Goal: Transaction & Acquisition: Purchase product/service

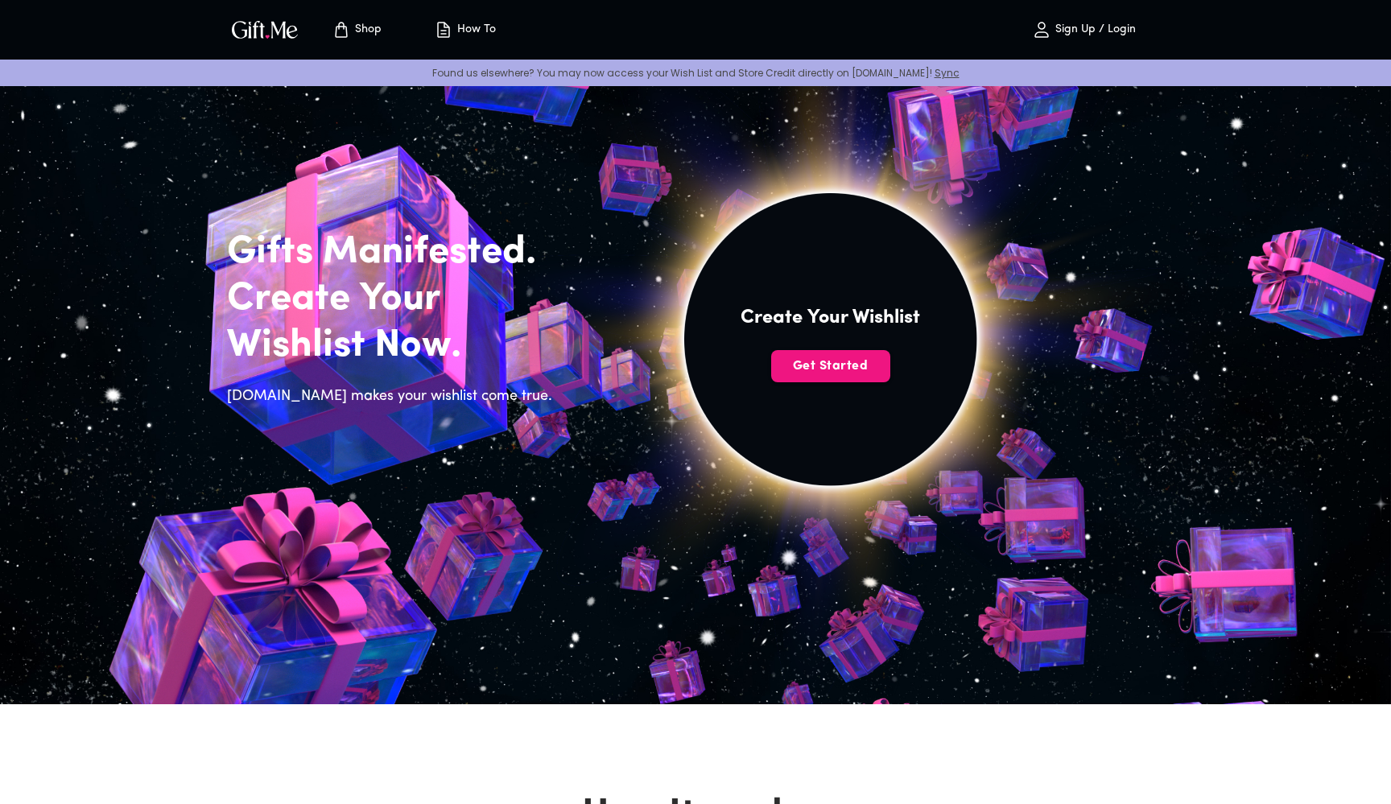
click at [1107, 31] on p "Sign Up / Login" at bounding box center [1093, 30] width 85 height 14
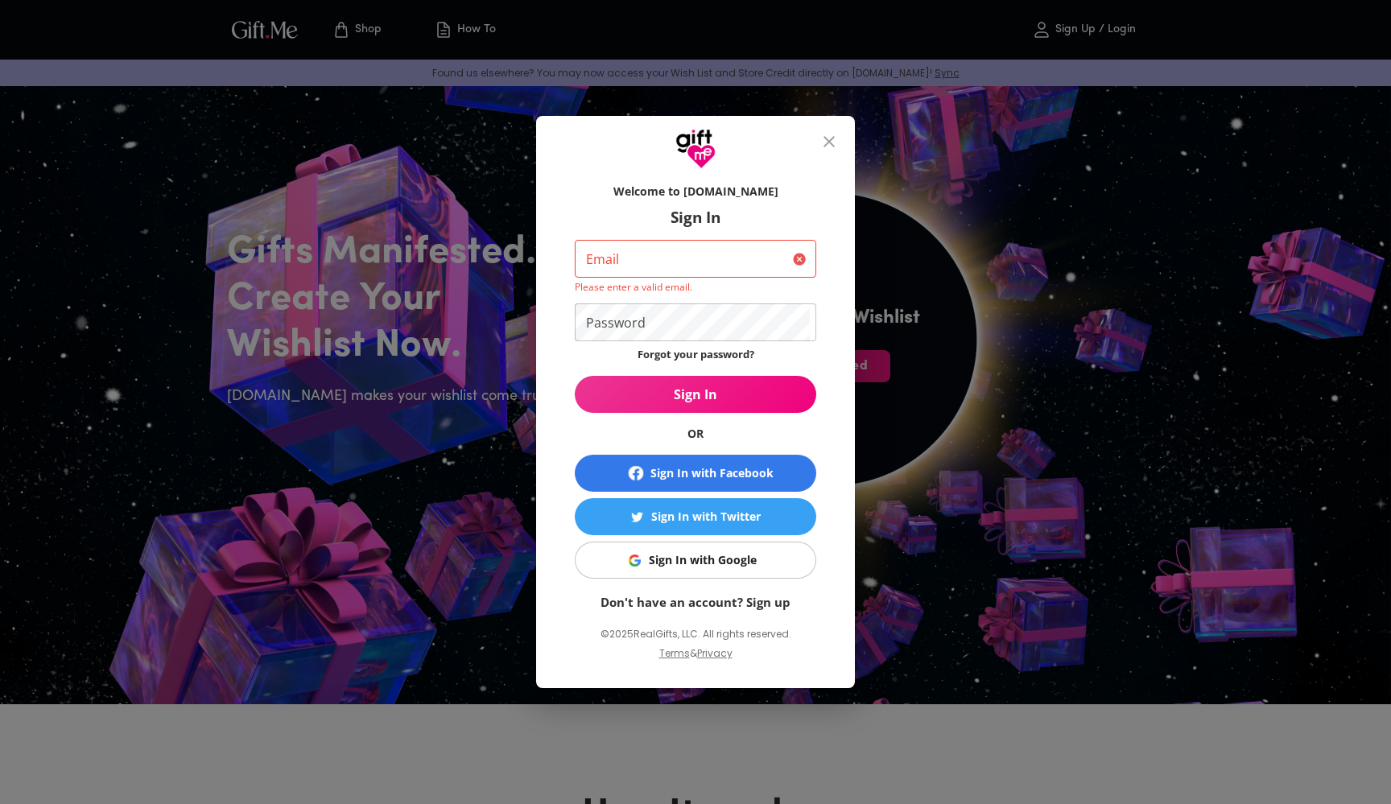
type input "testestenetti@gmail.com"
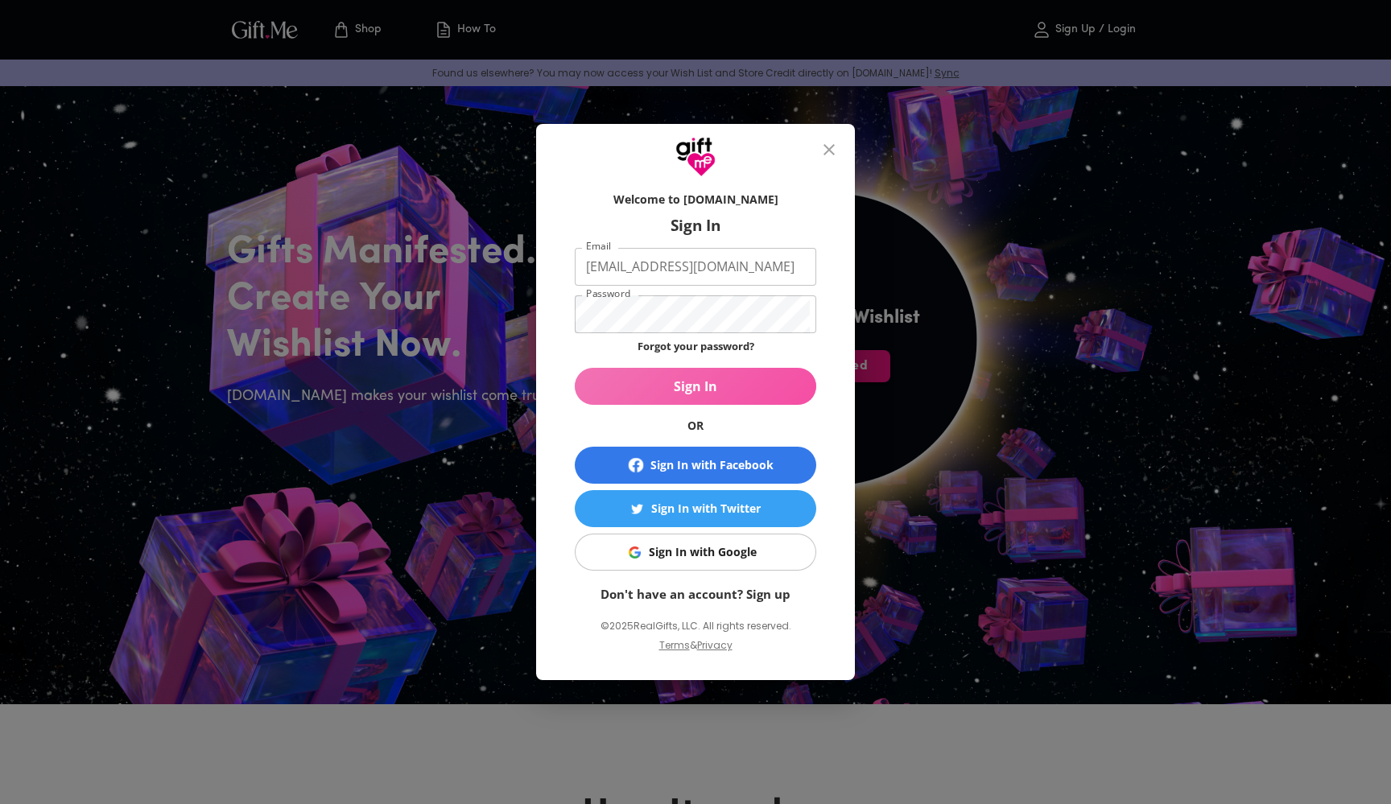
click at [626, 387] on span "Sign In" at bounding box center [695, 386] width 241 height 18
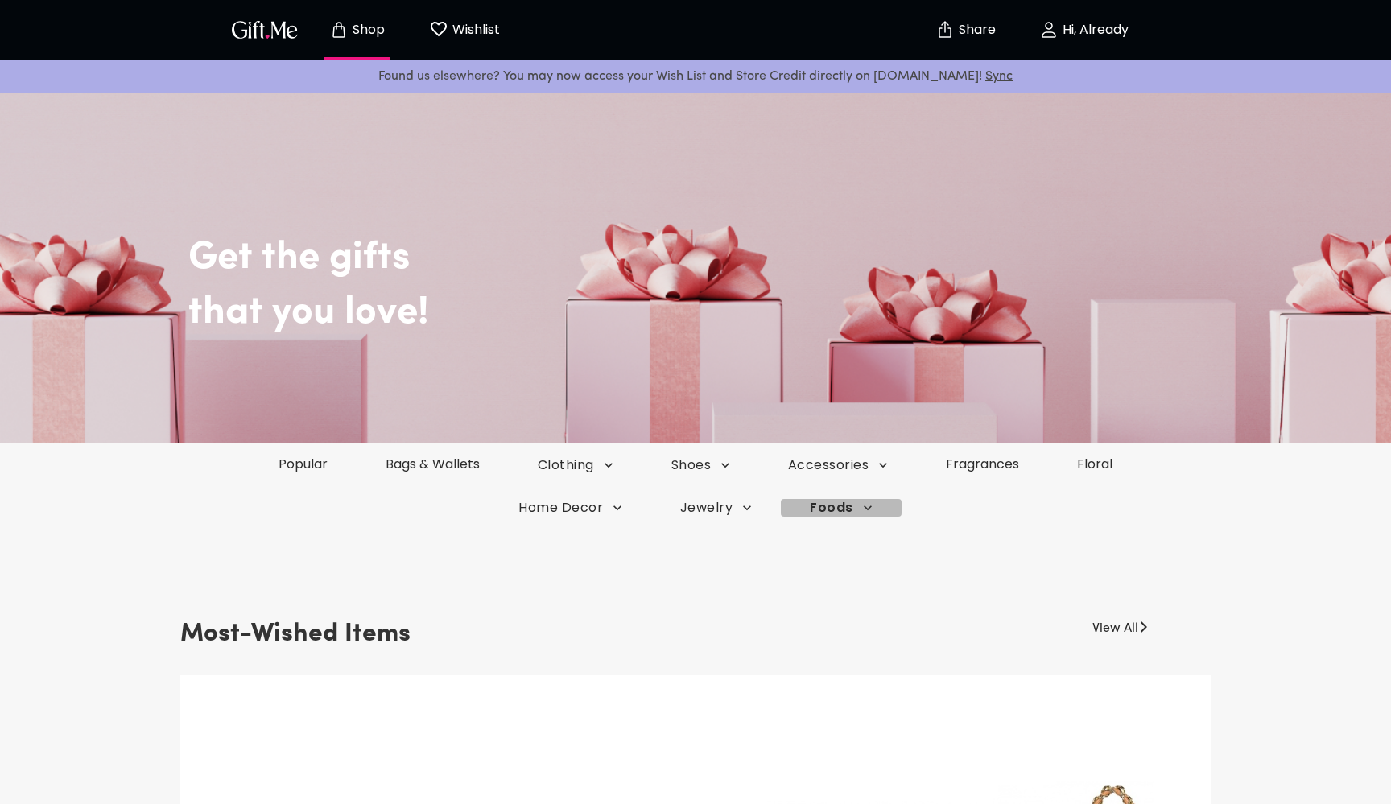
click at [855, 499] on span "Foods" at bounding box center [841, 508] width 62 height 18
click at [853, 543] on li "Cookies" at bounding box center [830, 538] width 99 height 31
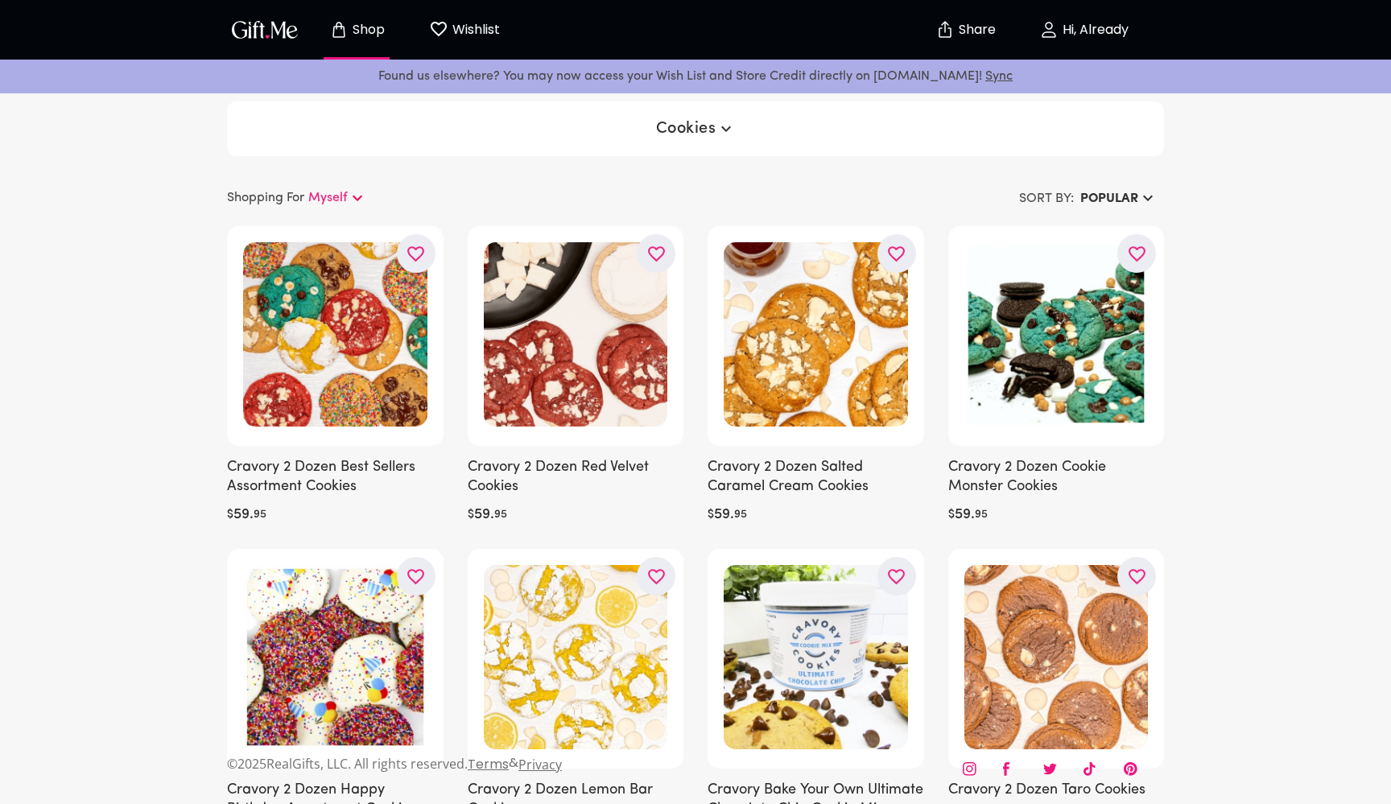
click at [357, 35] on p "Shop" at bounding box center [366, 30] width 36 height 14
